Goal: Task Accomplishment & Management: Complete application form

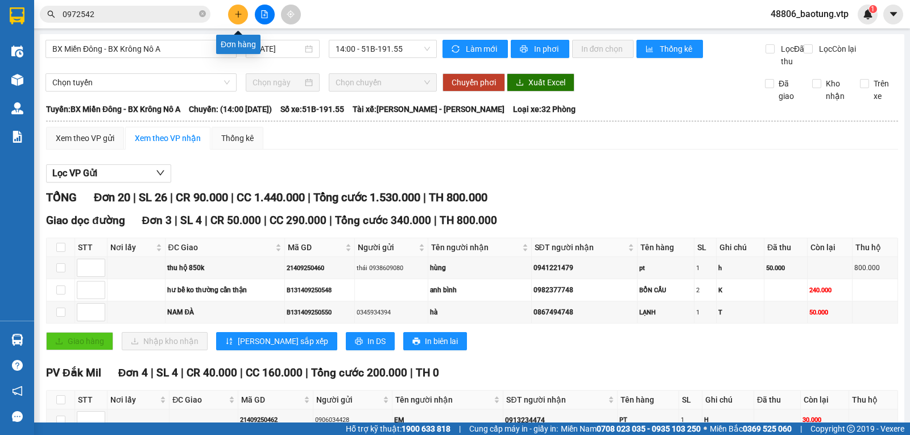
click at [241, 11] on icon "plus" at bounding box center [238, 14] width 8 height 8
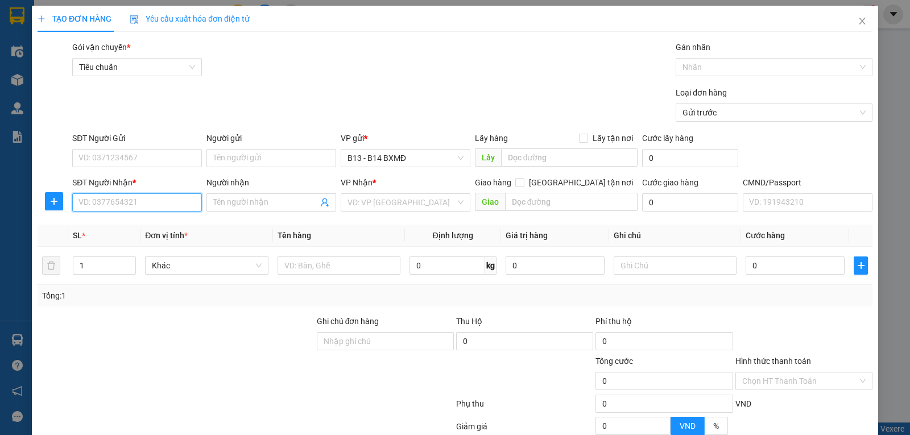
click at [144, 207] on input "SĐT Người Nhận *" at bounding box center [137, 202] width 130 height 18
click at [142, 230] on div "0987800535 - tịnh" at bounding box center [136, 226] width 115 height 13
type input "0987800535"
type input "tịnh"
type input "[GEOGRAPHIC_DATA]"
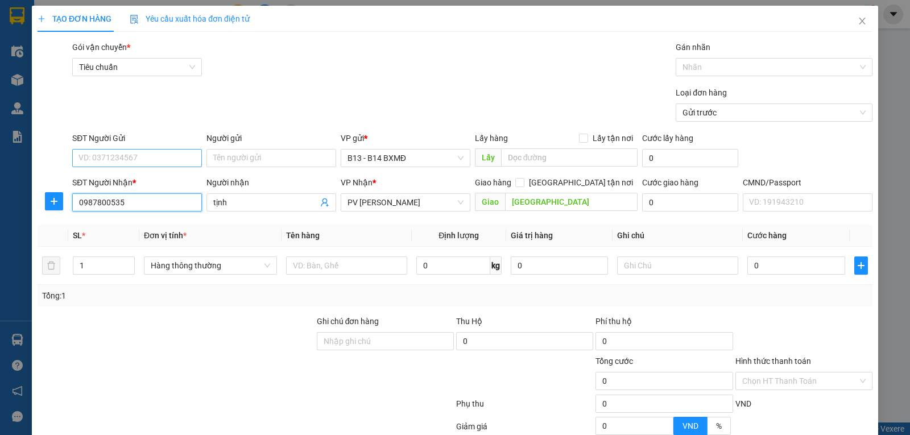
type input "0987800535"
click at [154, 162] on input "SĐT Người Gửi" at bounding box center [137, 158] width 130 height 18
type input "0916412228"
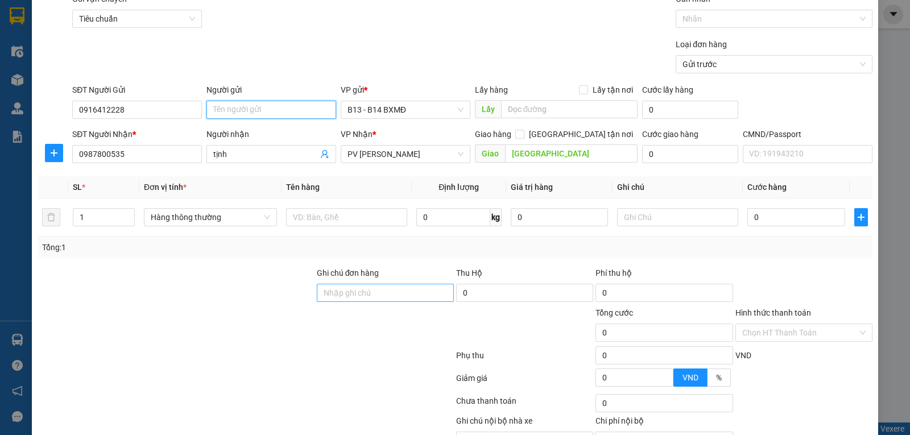
scroll to position [114, 0]
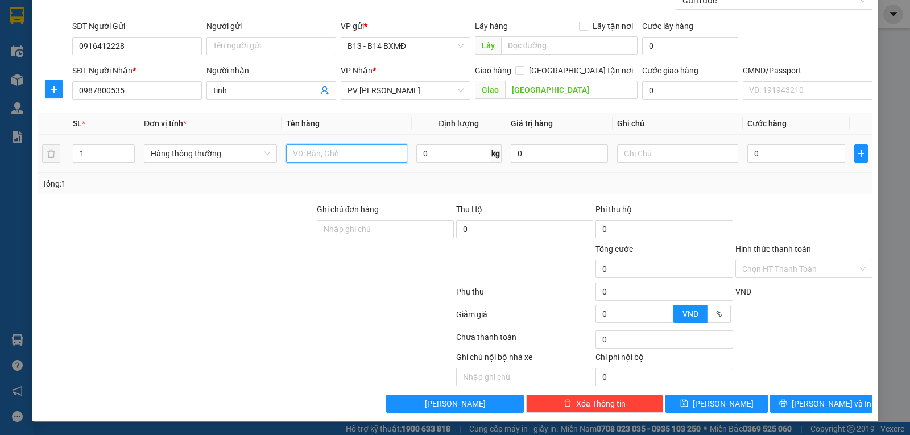
click at [338, 147] on input "text" at bounding box center [346, 153] width 121 height 18
type input "LẠNH"
type input "T"
type input "5"
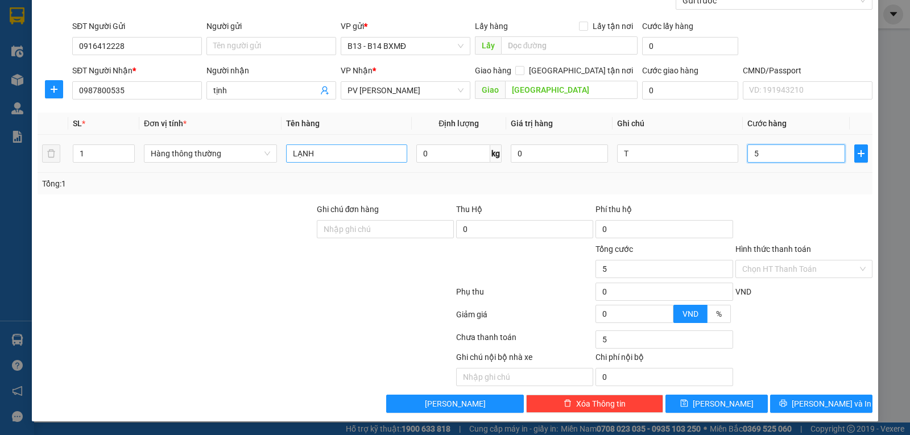
type input "5"
type input "50"
type input "500"
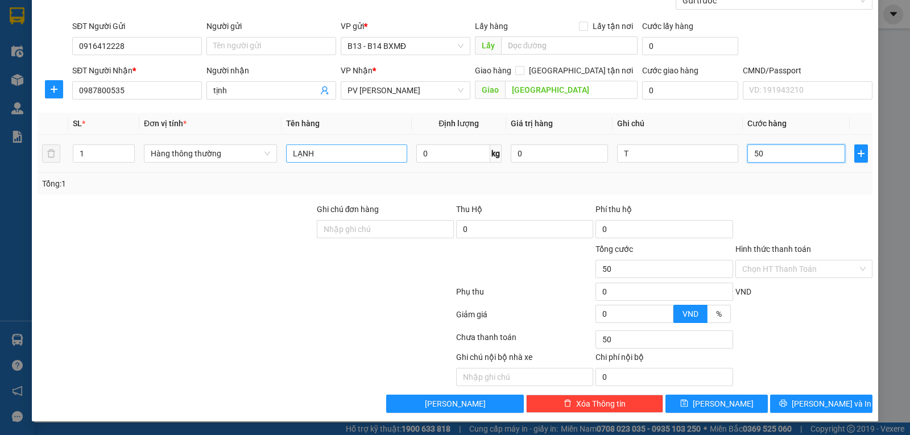
type input "500"
type input "5.000"
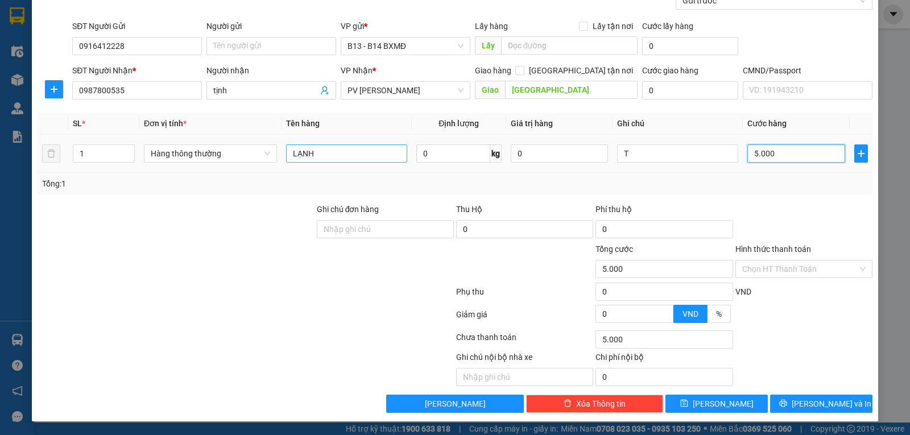
type input "50.000"
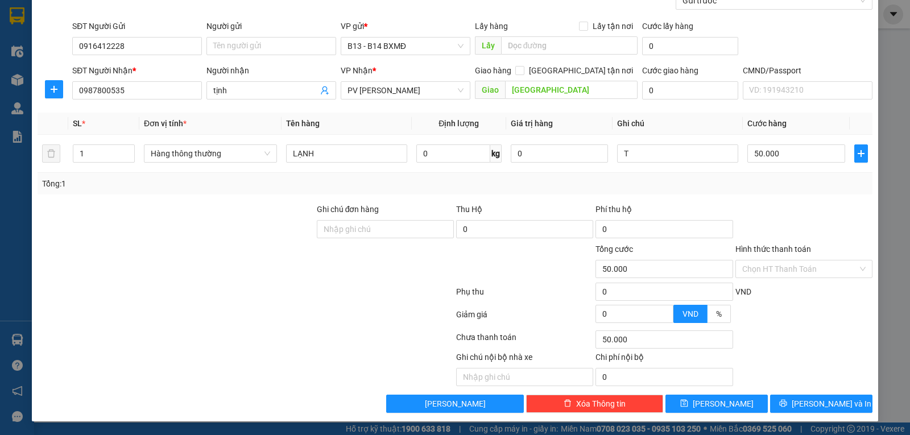
click at [781, 394] on div "Transit Pickup Surcharge Ids Transit Deliver Surcharge Ids Transit Deliver Surc…" at bounding box center [455, 171] width 835 height 484
click at [790, 402] on button "[PERSON_NAME] và In" at bounding box center [821, 404] width 102 height 18
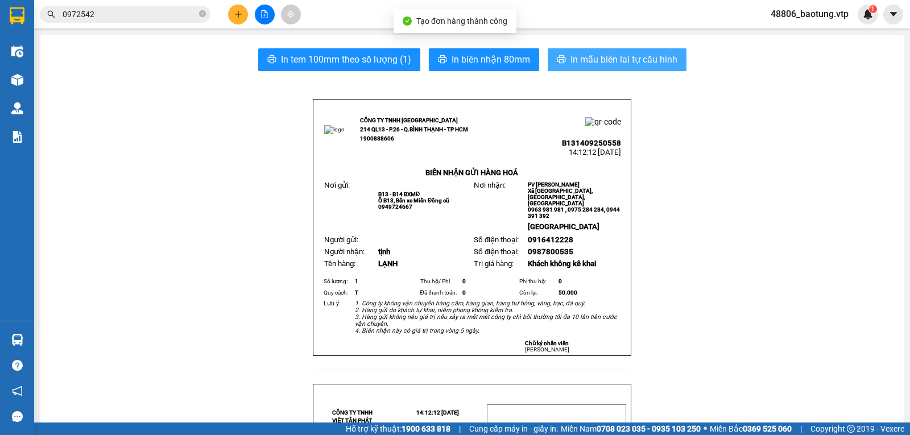
click at [639, 60] on span "In mẫu biên lai tự cấu hình" at bounding box center [624, 59] width 107 height 14
click at [592, 67] on span "In mẫu biên lai tự cấu hình" at bounding box center [624, 59] width 107 height 14
click at [617, 65] on span "In mẫu biên lai tự cấu hình" at bounding box center [624, 59] width 107 height 14
